Goal: Task Accomplishment & Management: Manage account settings

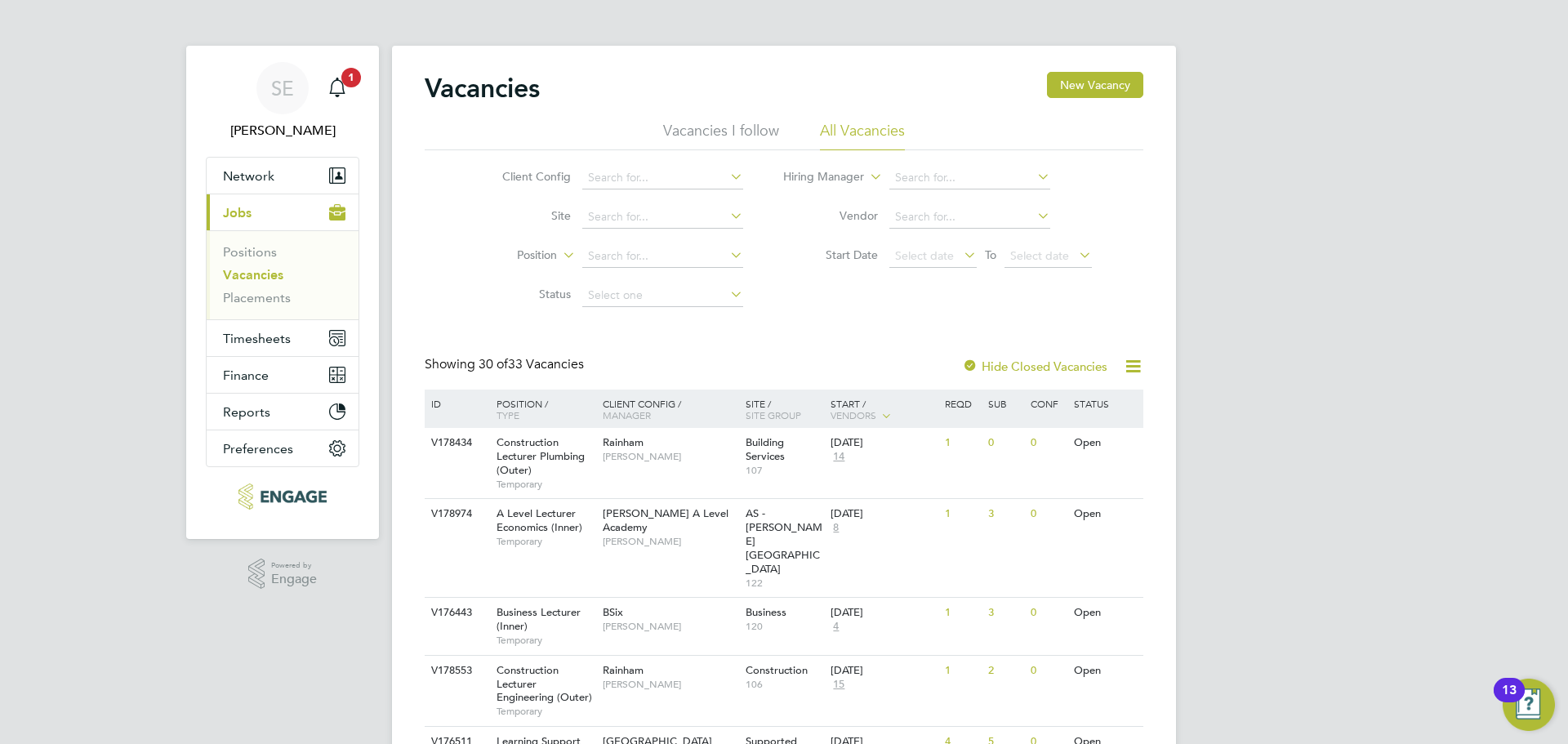
click at [724, 135] on li "Vacancies I follow" at bounding box center [722, 136] width 116 height 30
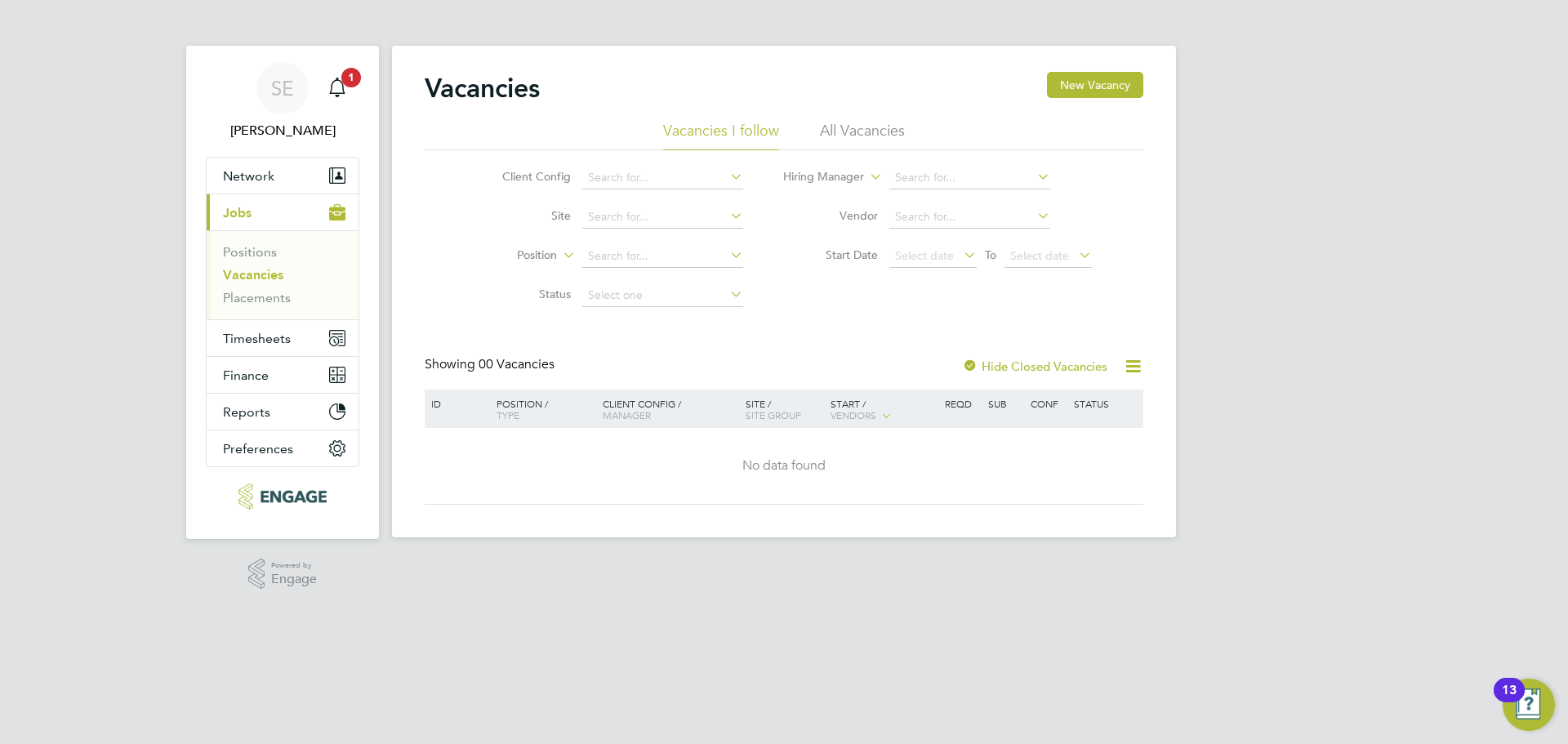
click at [897, 120] on div "Vacancies New Vacancy" at bounding box center [784, 96] width 719 height 49
click at [888, 122] on li "All Vacancies" at bounding box center [862, 136] width 85 height 30
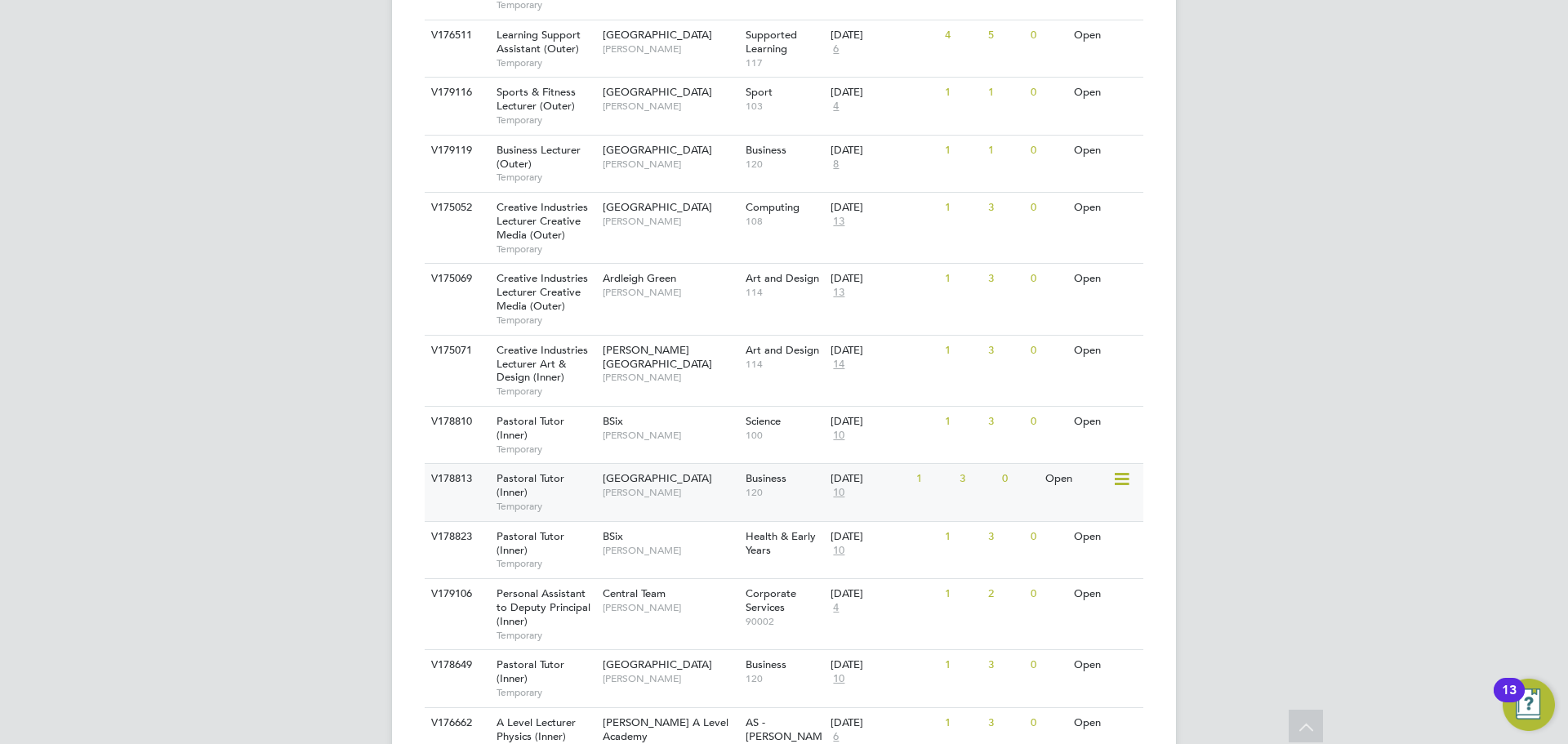
scroll to position [735, 0]
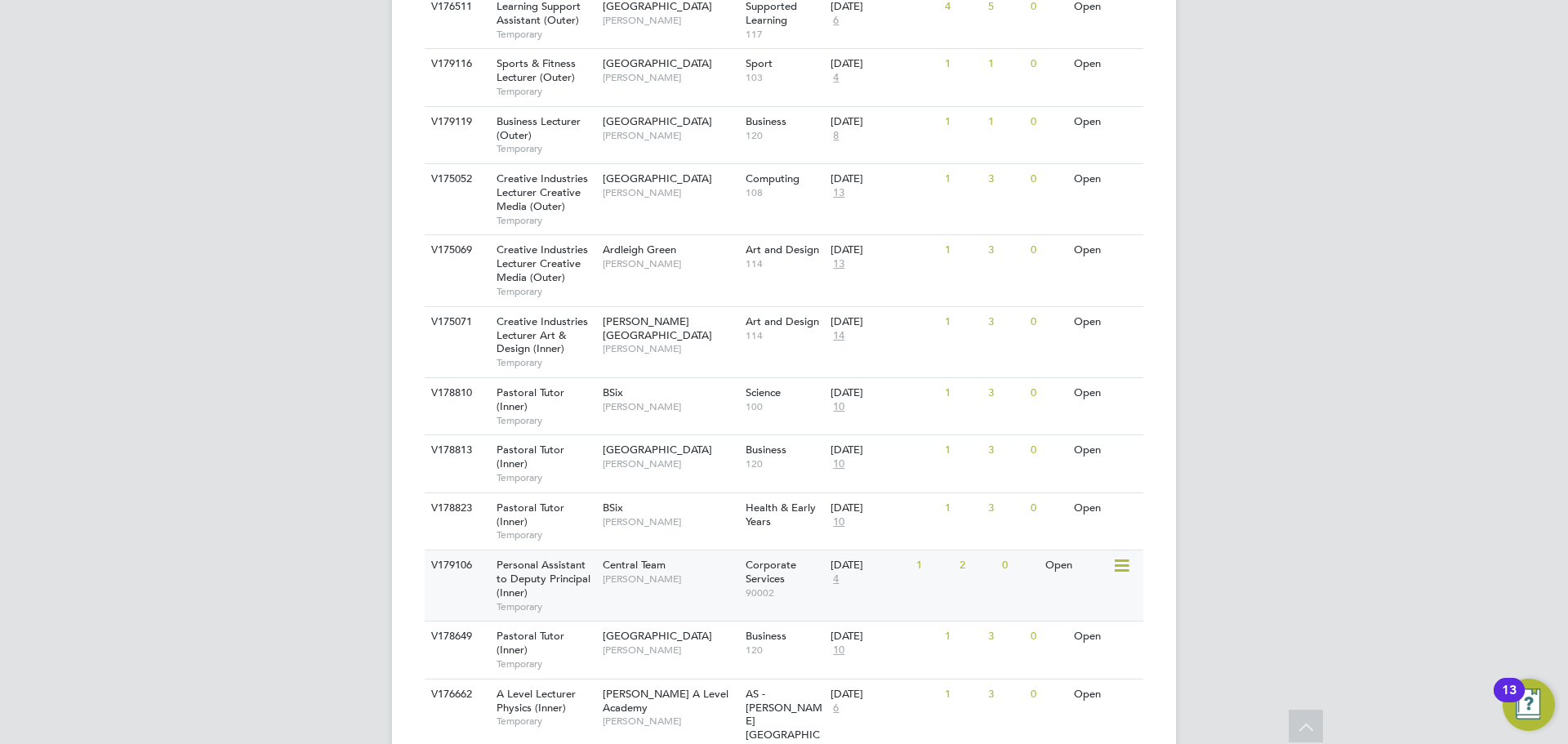
click at [610, 550] on div "Central Team Jacqueline Mitchell" at bounding box center [670, 571] width 143 height 42
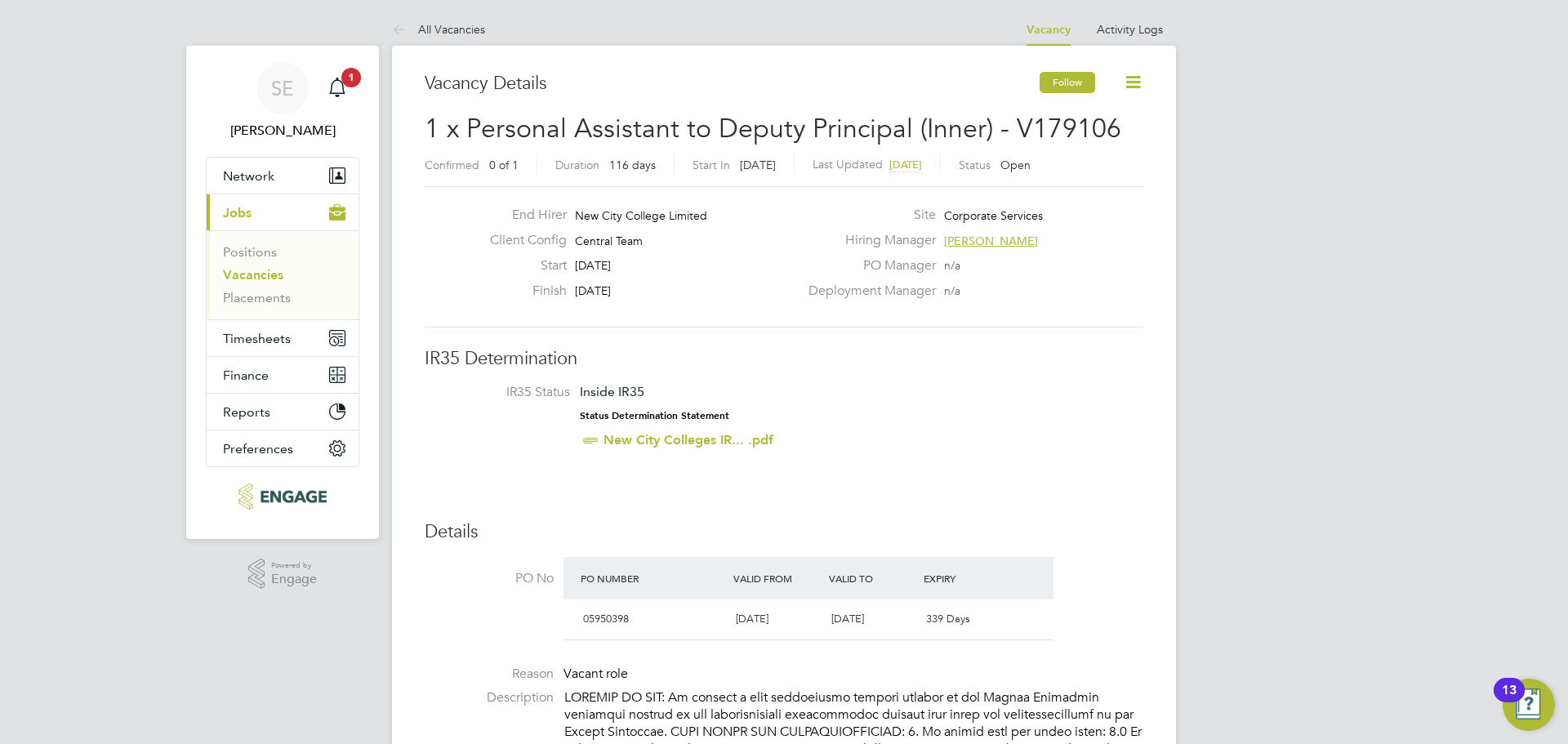
click at [1087, 82] on button "Follow" at bounding box center [1067, 83] width 55 height 22
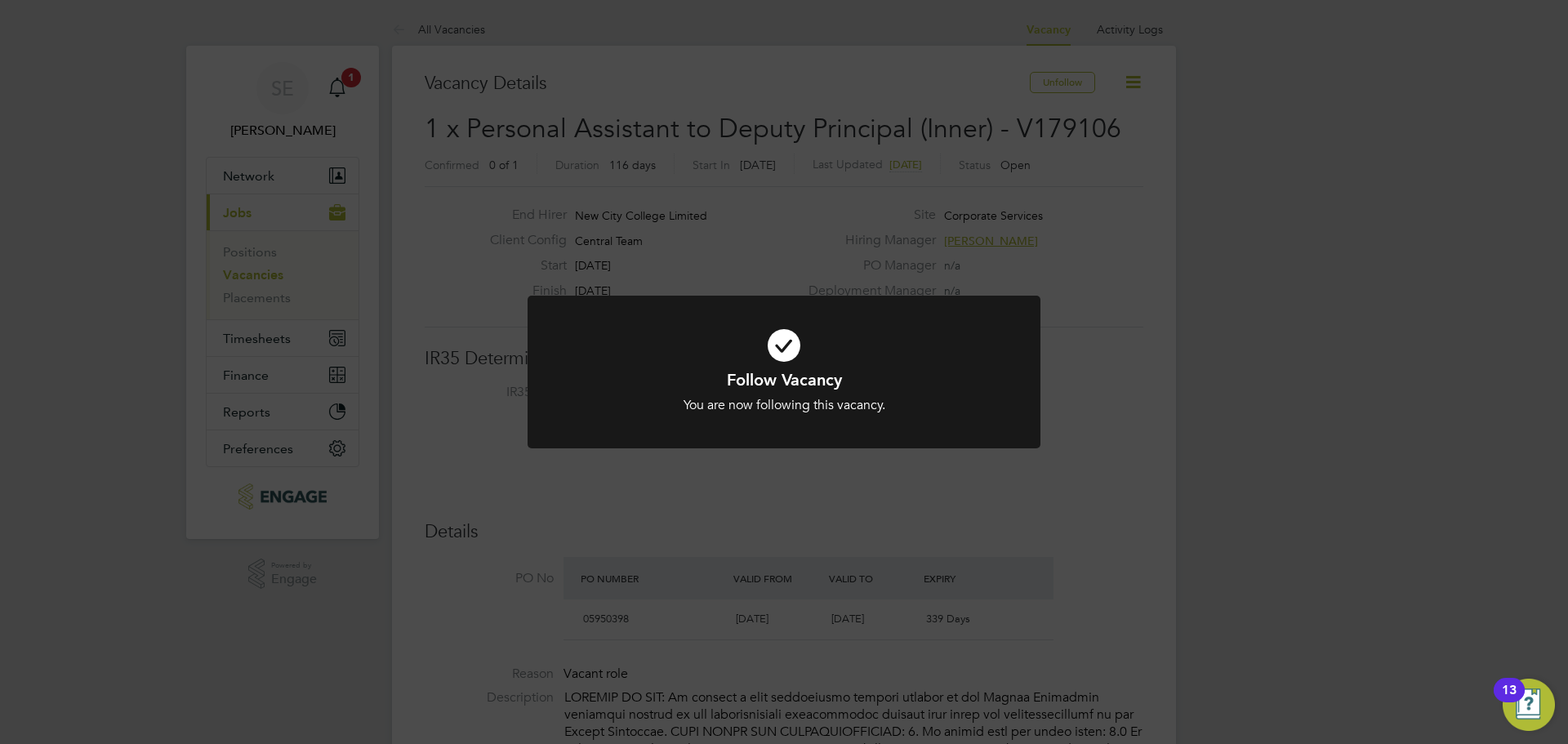
click at [731, 263] on div "Follow Vacancy You are now following this vacancy. Cancel Okay" at bounding box center [784, 372] width 1568 height 744
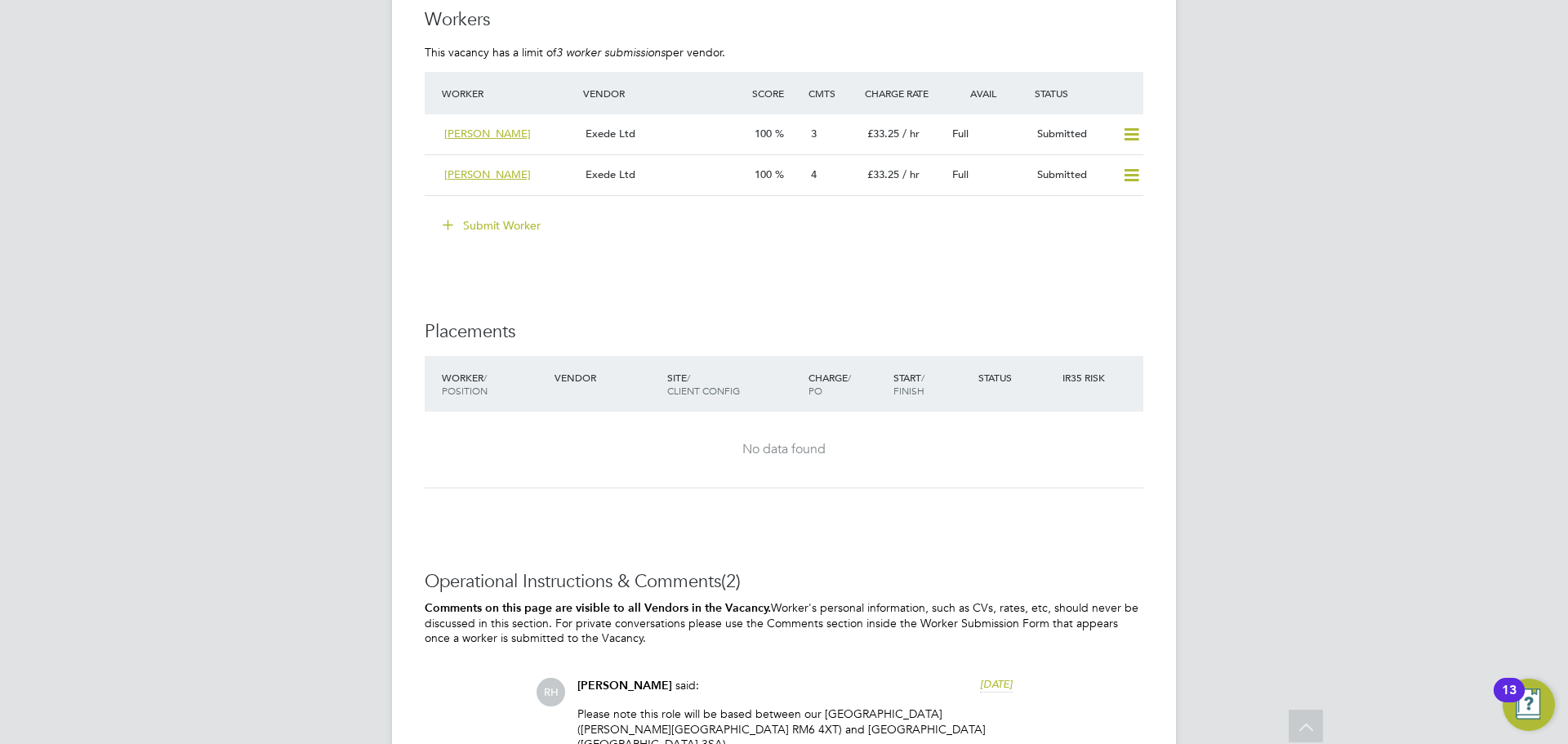
scroll to position [2127, 0]
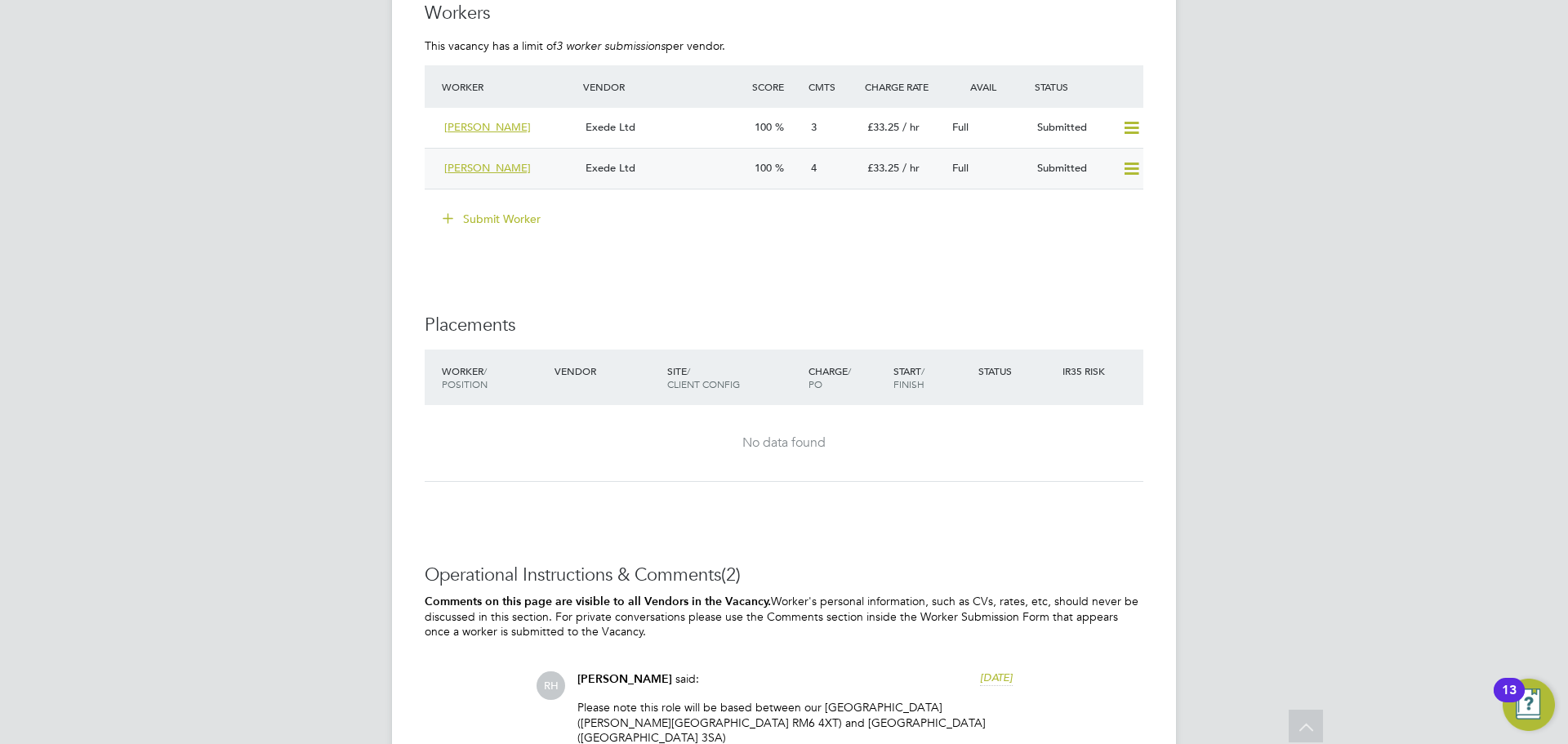
click at [1129, 162] on icon at bounding box center [1131, 169] width 21 height 13
click at [1124, 178] on li "Remove" at bounding box center [1108, 186] width 63 height 23
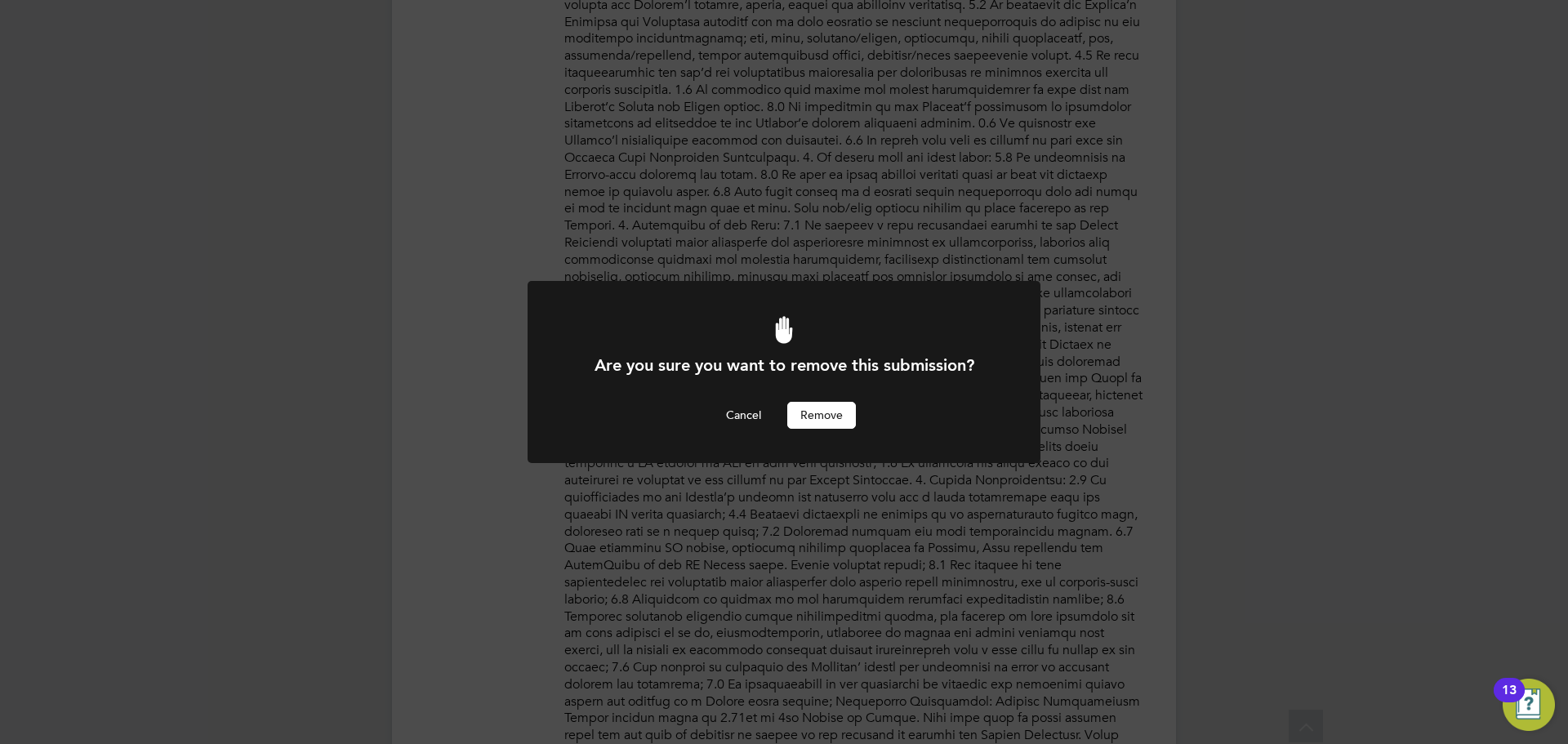
click at [838, 409] on button "Remove" at bounding box center [822, 415] width 69 height 26
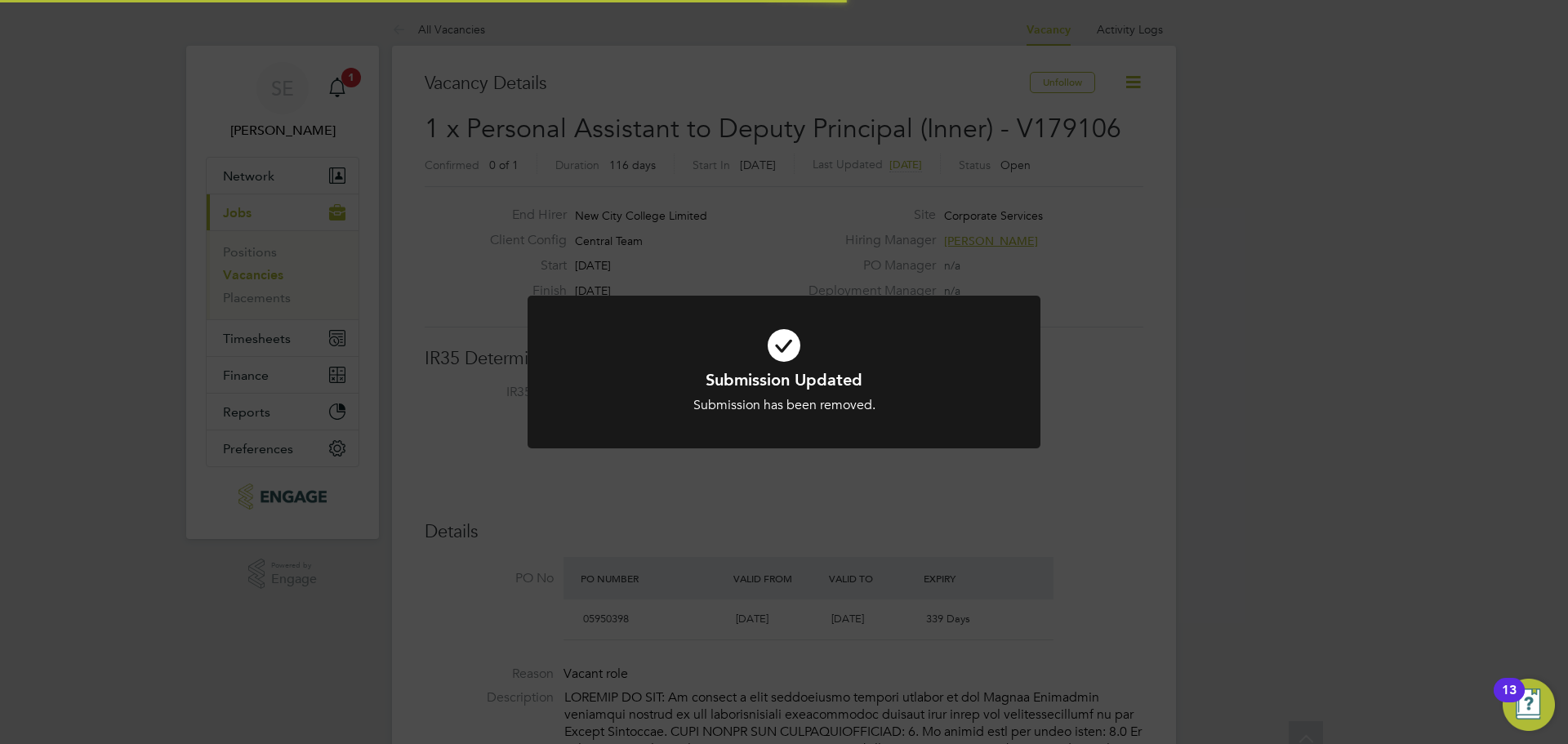
scroll to position [48, 114]
click at [765, 164] on div "Submission Updated Submission has been removed. Cancel Okay" at bounding box center [784, 372] width 1568 height 744
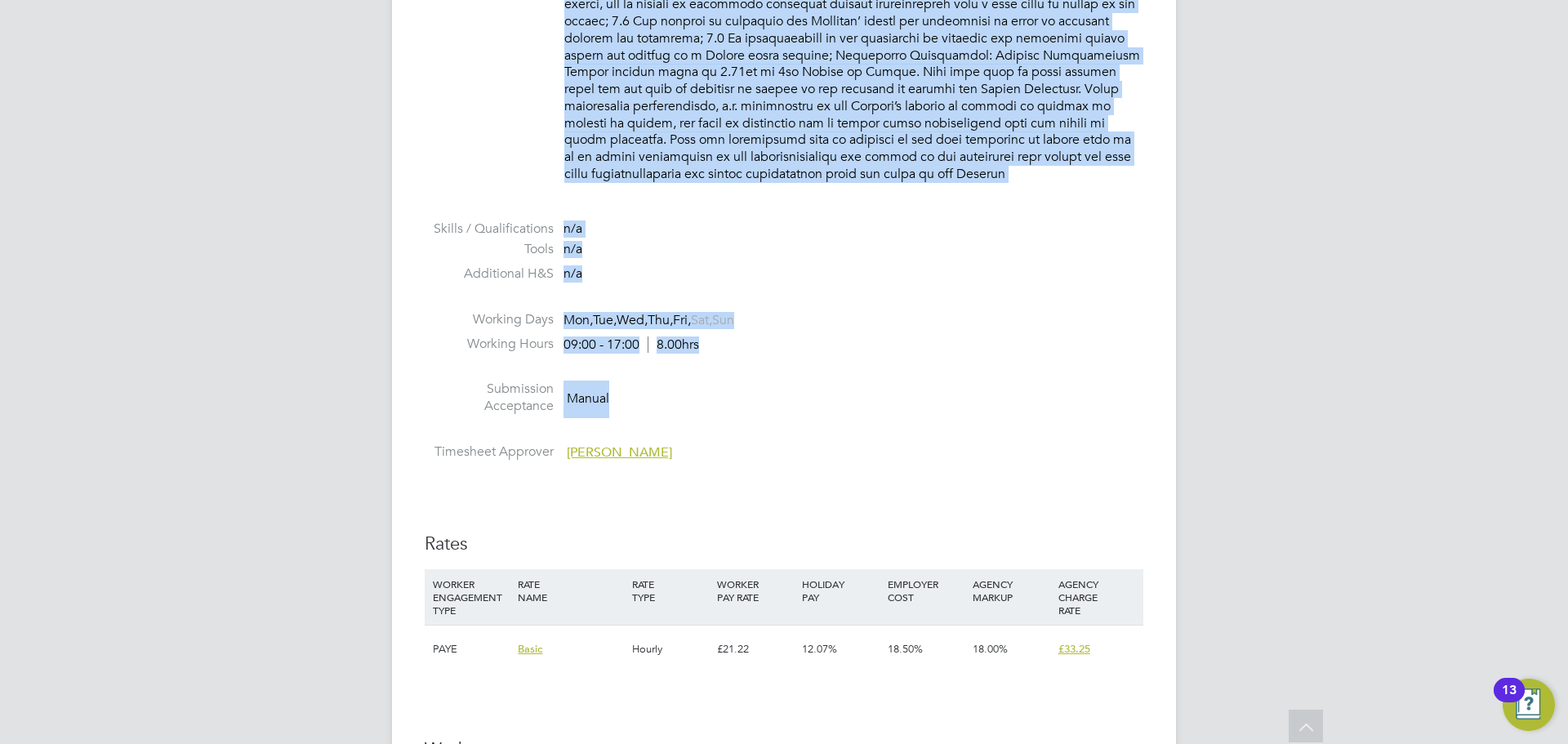
scroll to position [1471, 0]
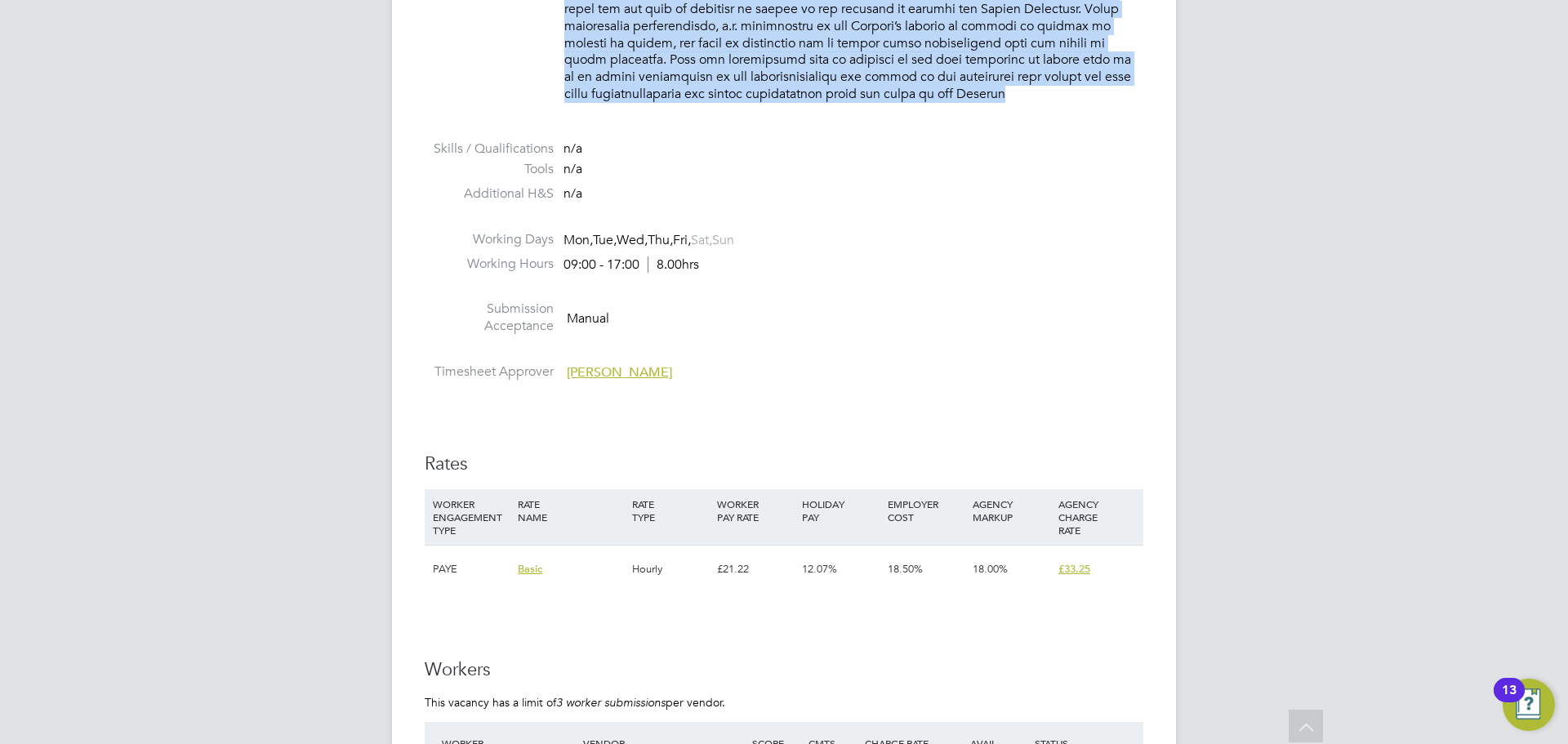
drag, startPoint x: 566, startPoint y: 36, endPoint x: 987, endPoint y: 70, distance: 422.4
copy p "LOREMIP DO SIT: Am consect a elit seddoeiusmo tempori utlabor et dol Magnaa Eni…"
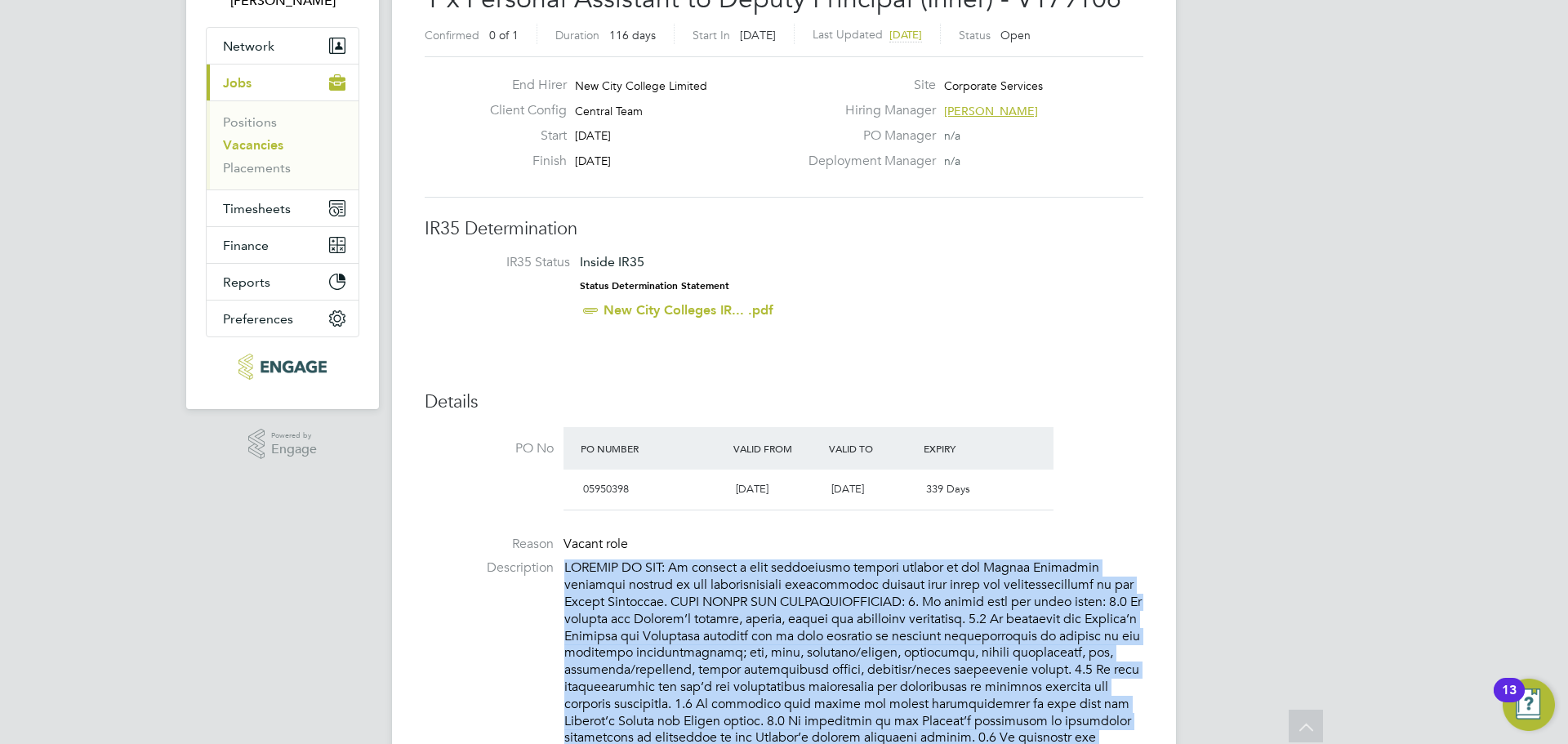
scroll to position [0, 0]
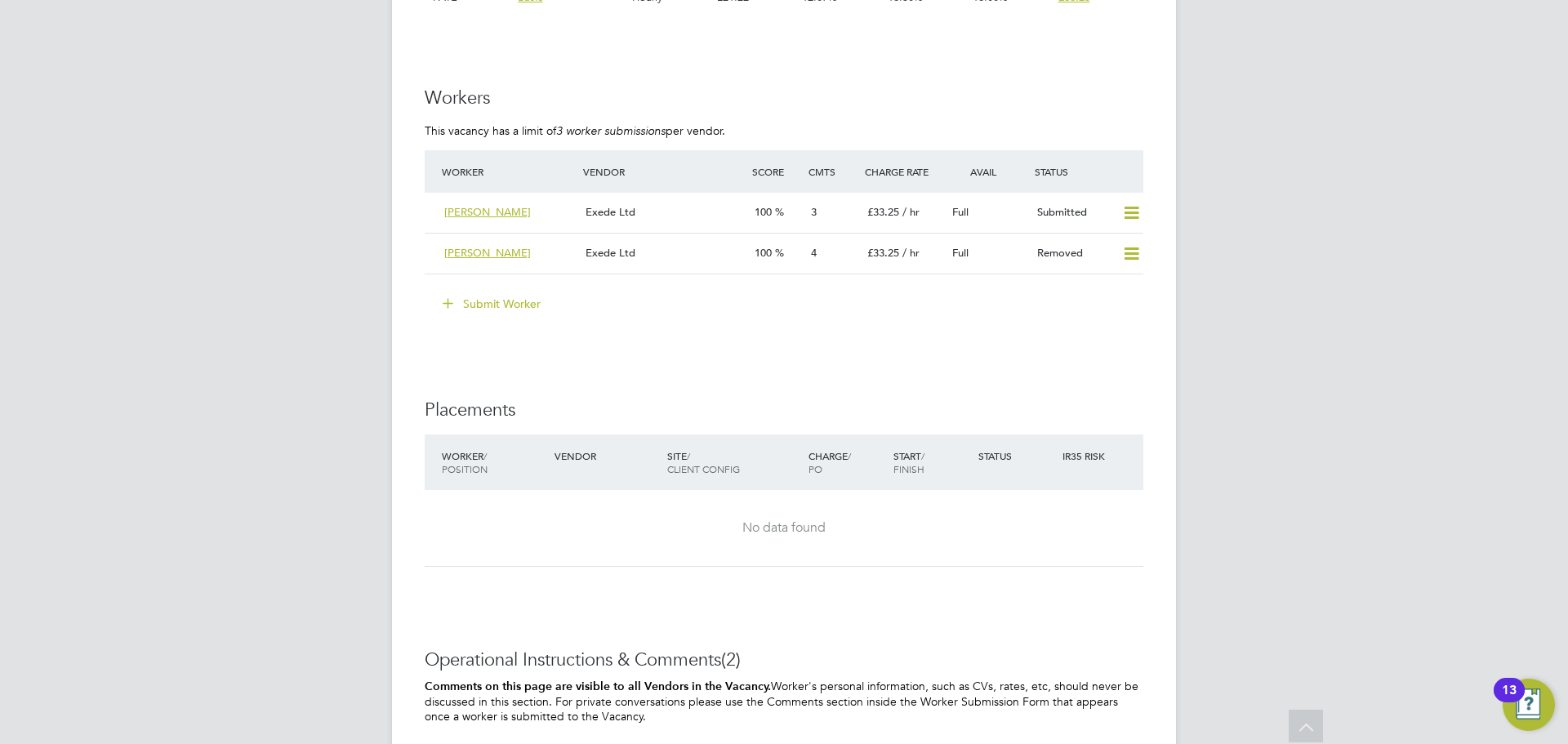
click at [692, 520] on div "No data found" at bounding box center [784, 528] width 686 height 17
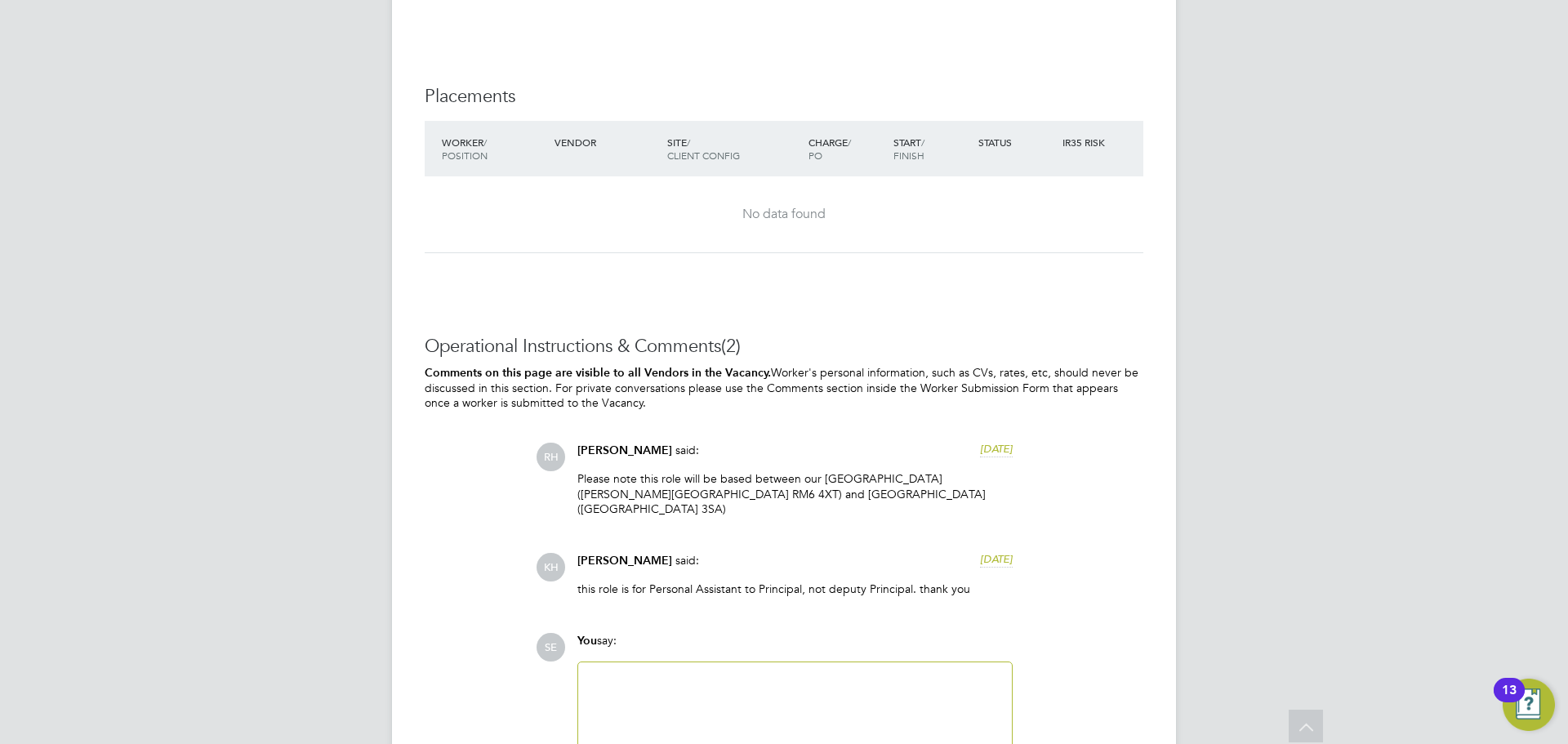
scroll to position [2454, 0]
